Goal: Check status: Check status

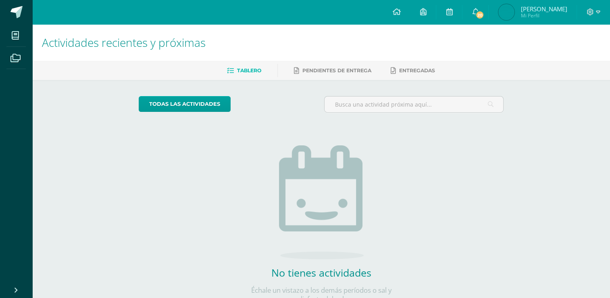
click at [296, 89] on div "todas las Actividades No tienes actividades Échale un vistazo a los demás perío…" at bounding box center [321, 204] width 397 height 249
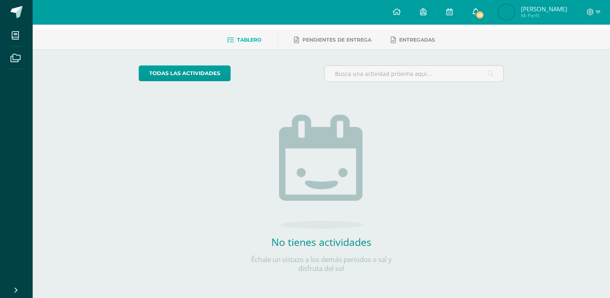
click at [479, 9] on icon at bounding box center [475, 11] width 6 height 7
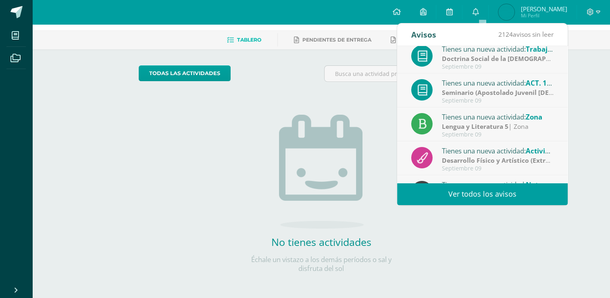
scroll to position [134, 0]
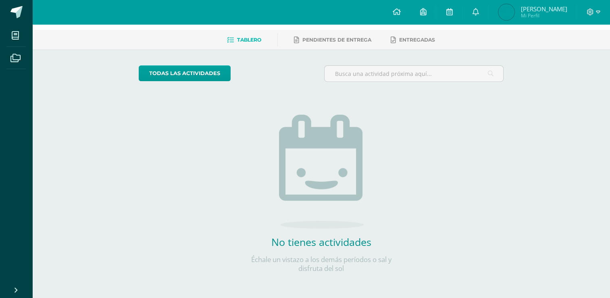
click at [505, 22] on link "Erick Mauricio Mi Perfil" at bounding box center [533, 12] width 88 height 24
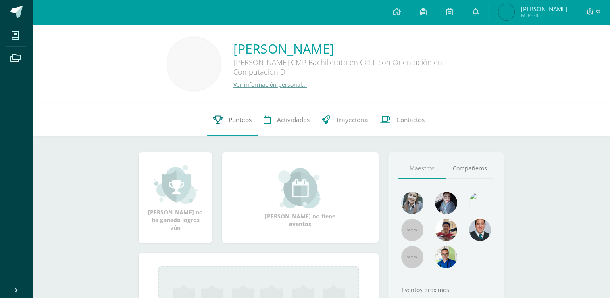
click at [219, 119] on icon at bounding box center [217, 119] width 9 height 8
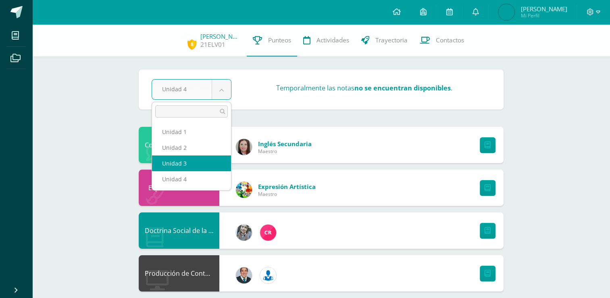
select select "Unidad 3"
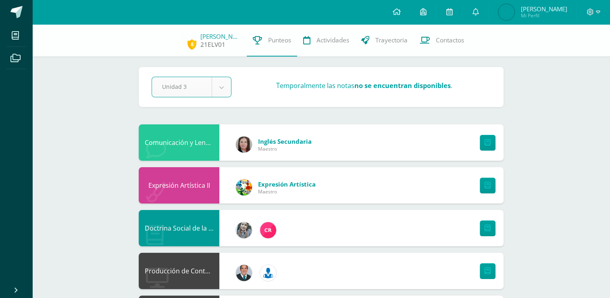
scroll to position [2, 0]
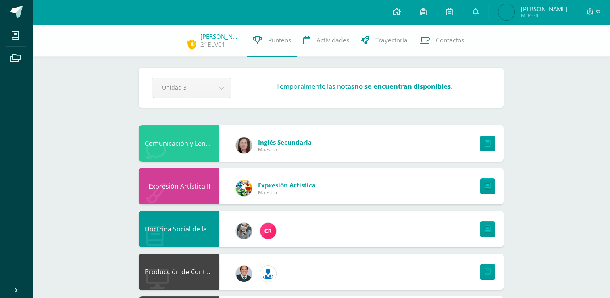
click at [409, 9] on link at bounding box center [396, 12] width 27 height 24
